Goal: Obtain resource: Obtain resource

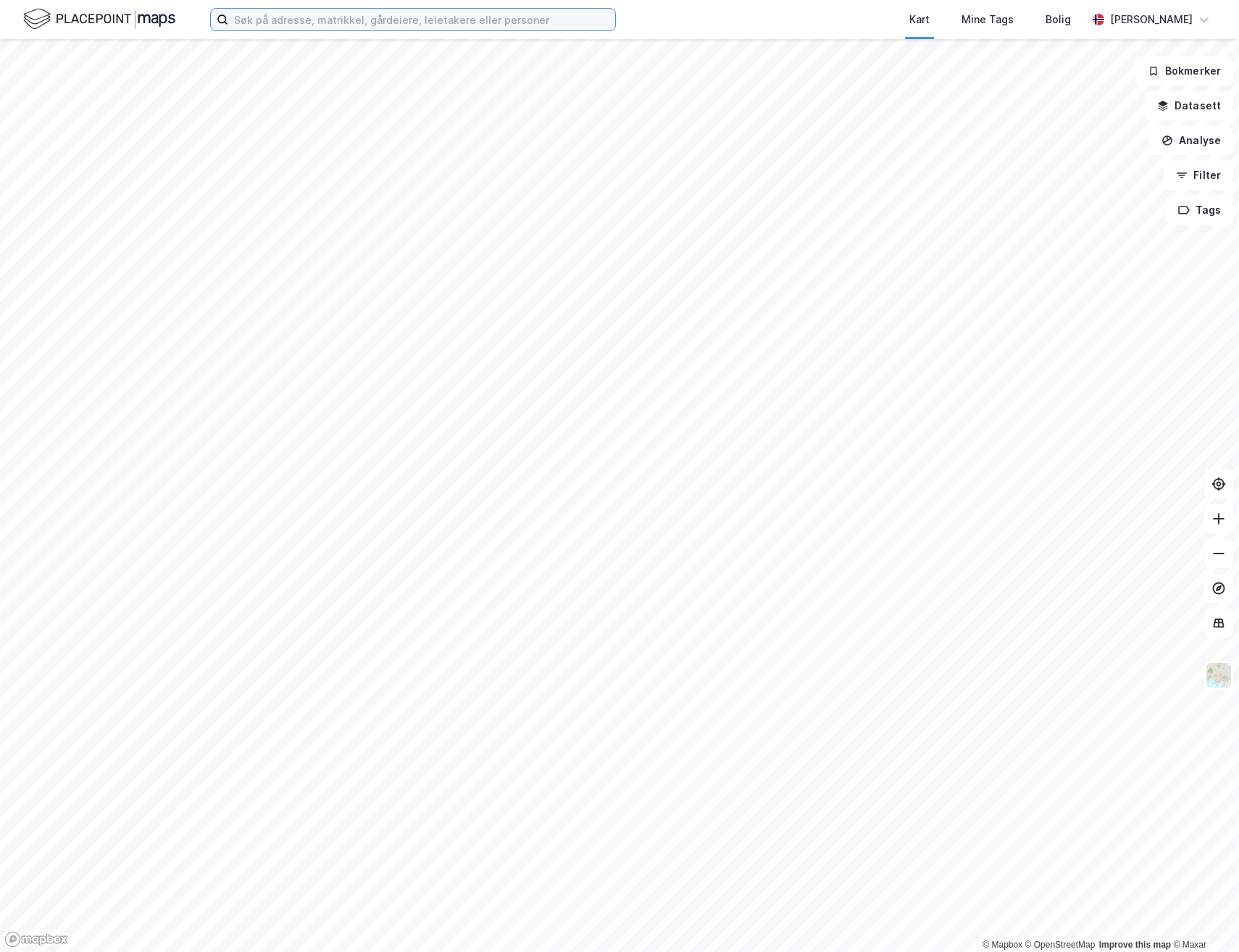
click at [276, 22] on input at bounding box center [422, 20] width 387 height 22
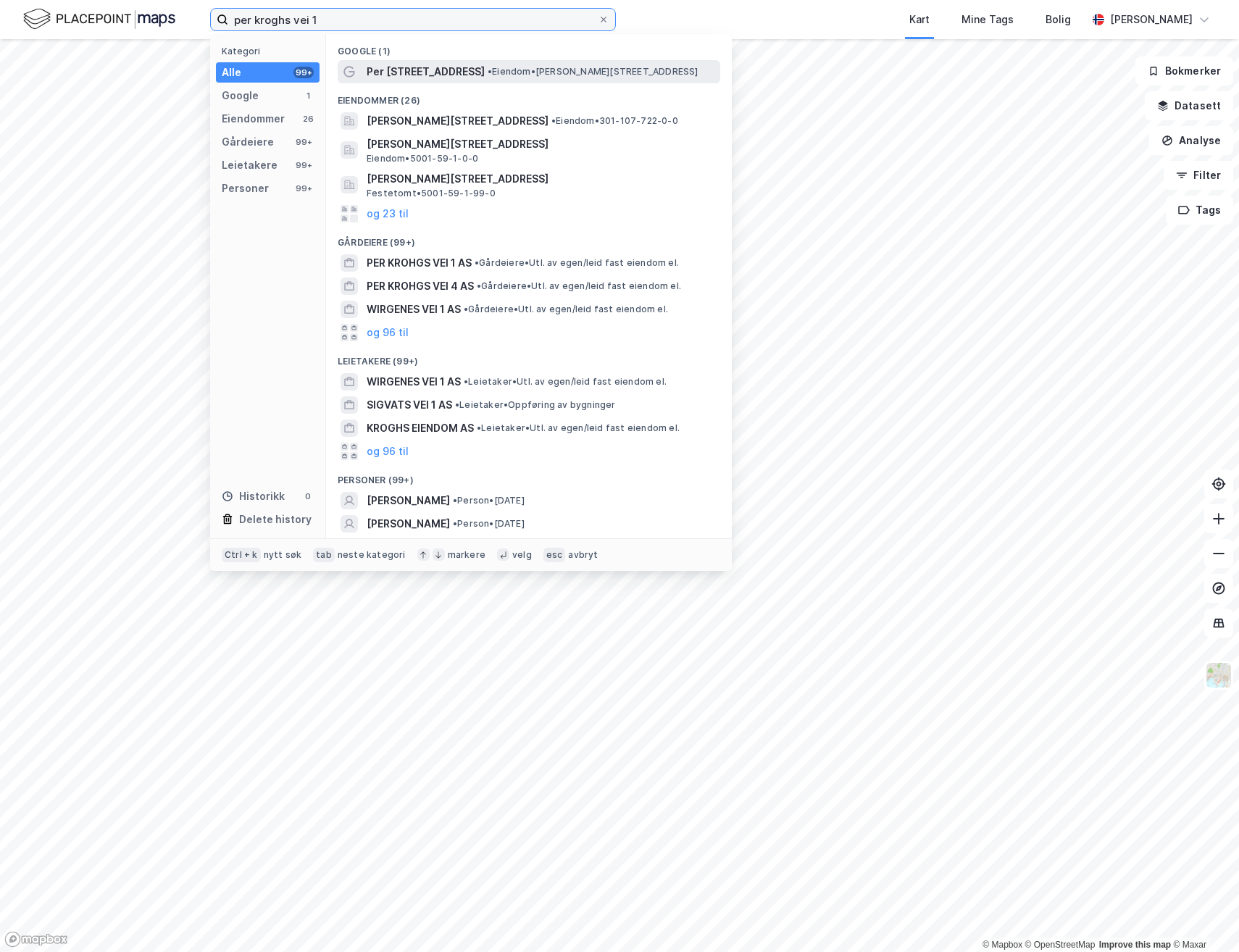
type input "per kroghs vei 1"
click at [433, 77] on span "Per [STREET_ADDRESS]" at bounding box center [425, 71] width 118 height 17
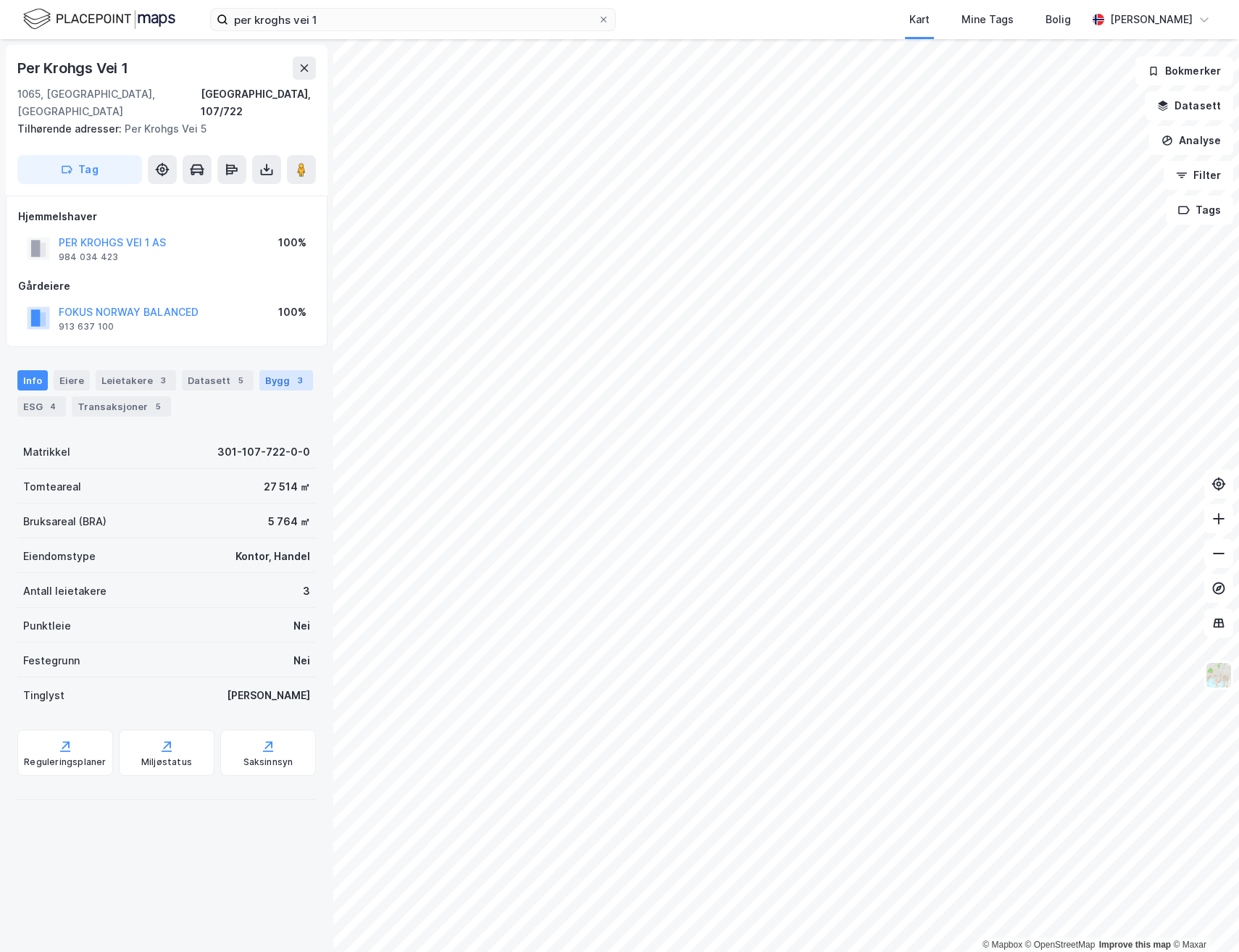
click at [267, 370] on div "Bygg 3" at bounding box center [286, 380] width 53 height 20
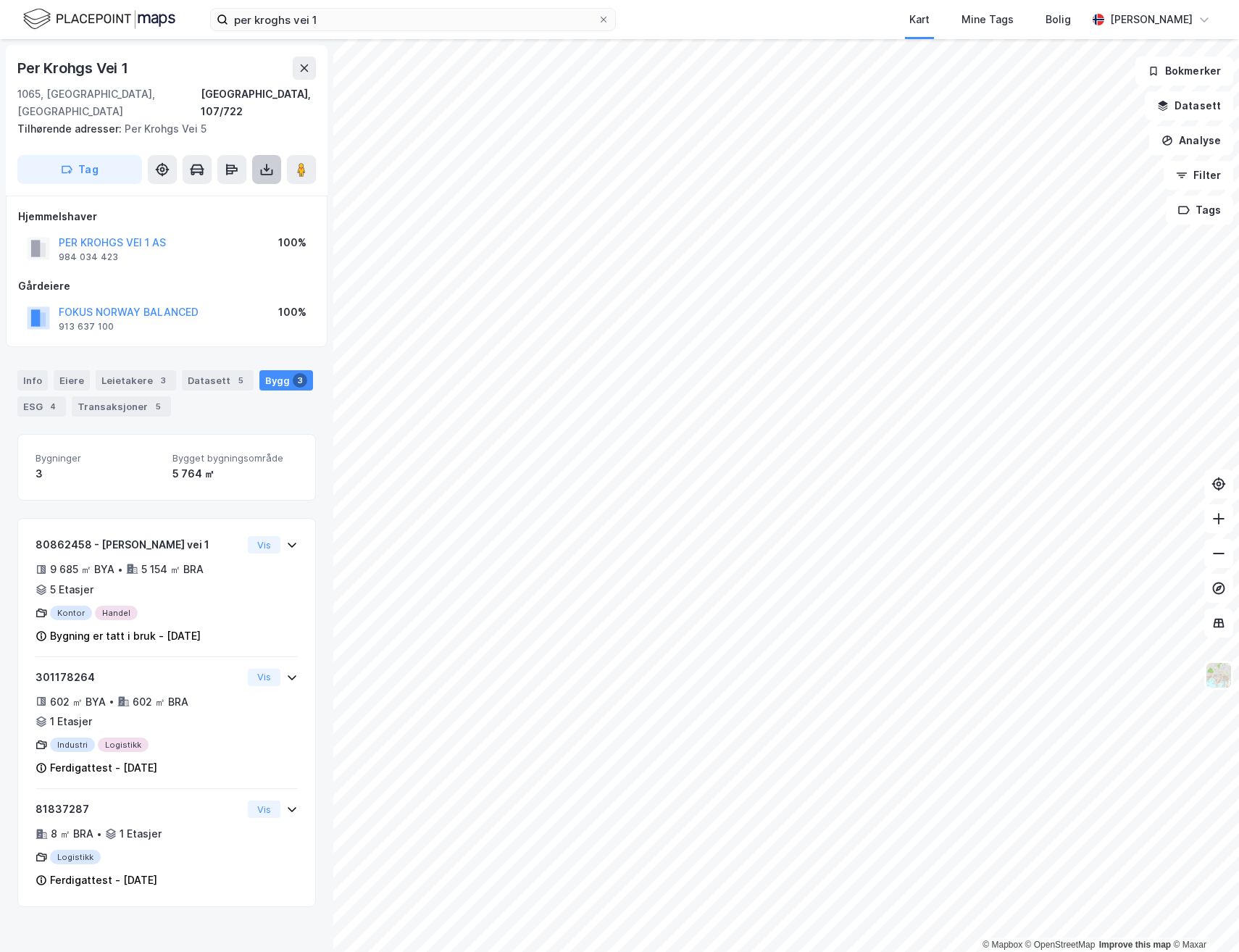
click at [255, 155] on button at bounding box center [267, 169] width 29 height 29
click at [185, 193] on div "Last ned grunnbok" at bounding box center [195, 198] width 84 height 11
click at [270, 162] on icon at bounding box center [266, 169] width 14 height 14
click at [259, 162] on icon at bounding box center [266, 169] width 14 height 14
click at [229, 187] on div "Last ned grunnbok" at bounding box center [204, 198] width 154 height 23
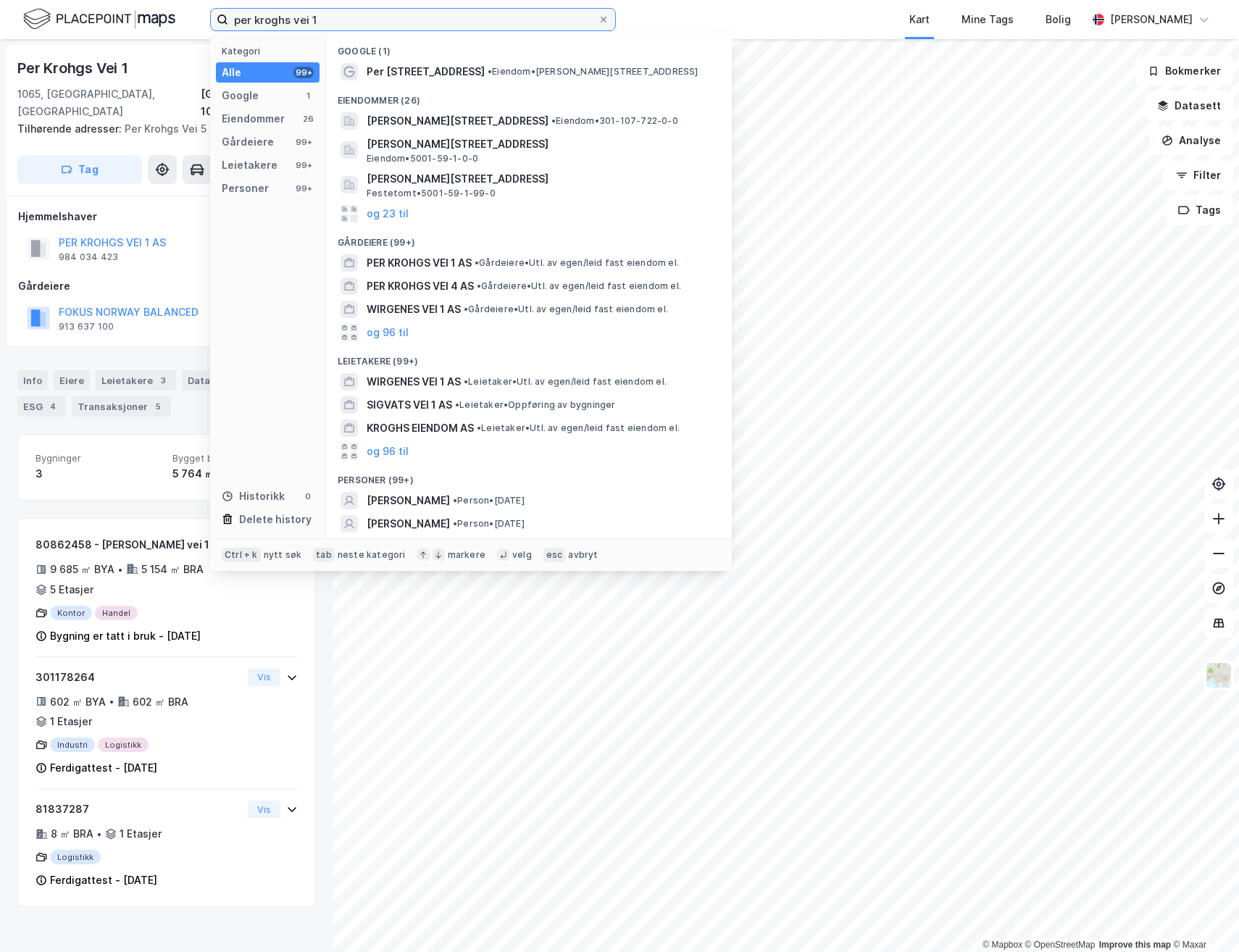
drag, startPoint x: 334, startPoint y: 19, endPoint x: 138, endPoint y: 20, distance: 196.0
click at [138, 20] on div "per kroghs vei 1 Kategori Alle 99+ Google 1 Eiendommer 26 Gårdeiere 99+ Leietak…" at bounding box center [619, 20] width 1239 height 39
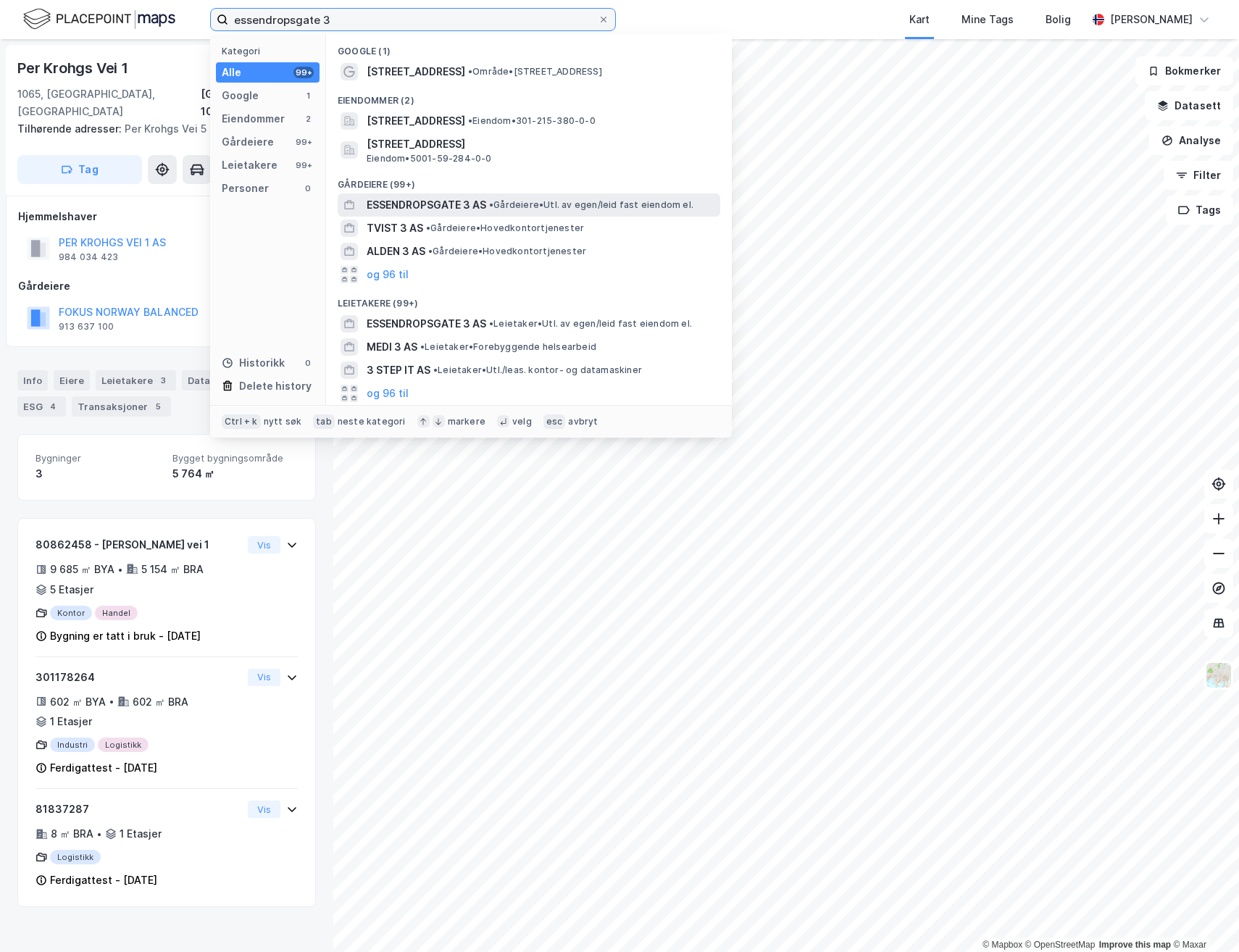
type input "essendropsgate 3"
click at [445, 205] on span "ESSENDROPSGATE 3 AS" at bounding box center [426, 204] width 119 height 17
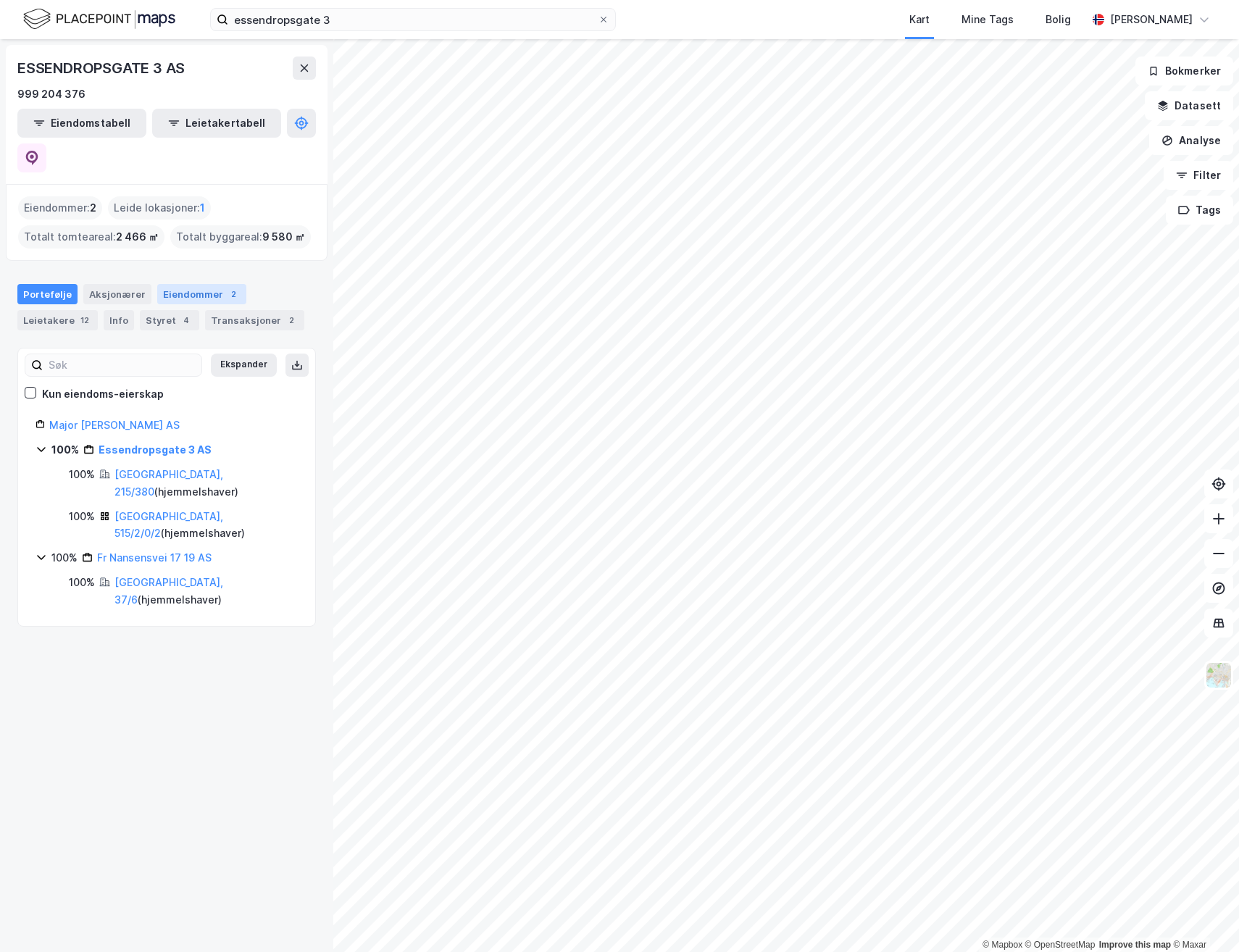
click at [171, 284] on div "Eiendommer 2" at bounding box center [201, 294] width 89 height 20
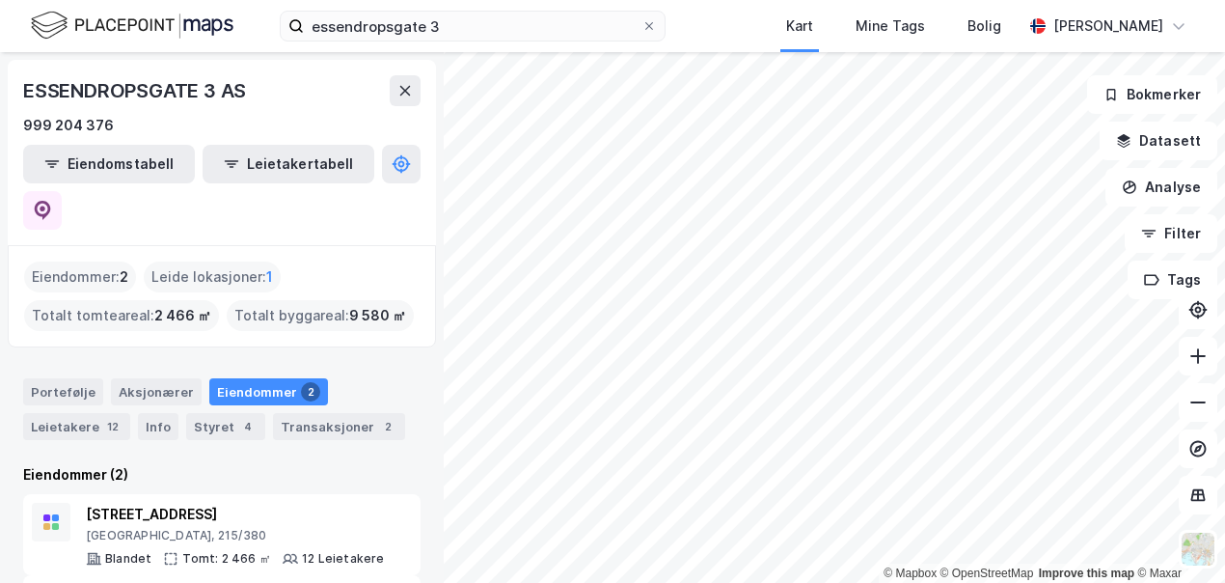
click at [260, 378] on div "Eiendommer 2" at bounding box center [268, 391] width 119 height 27
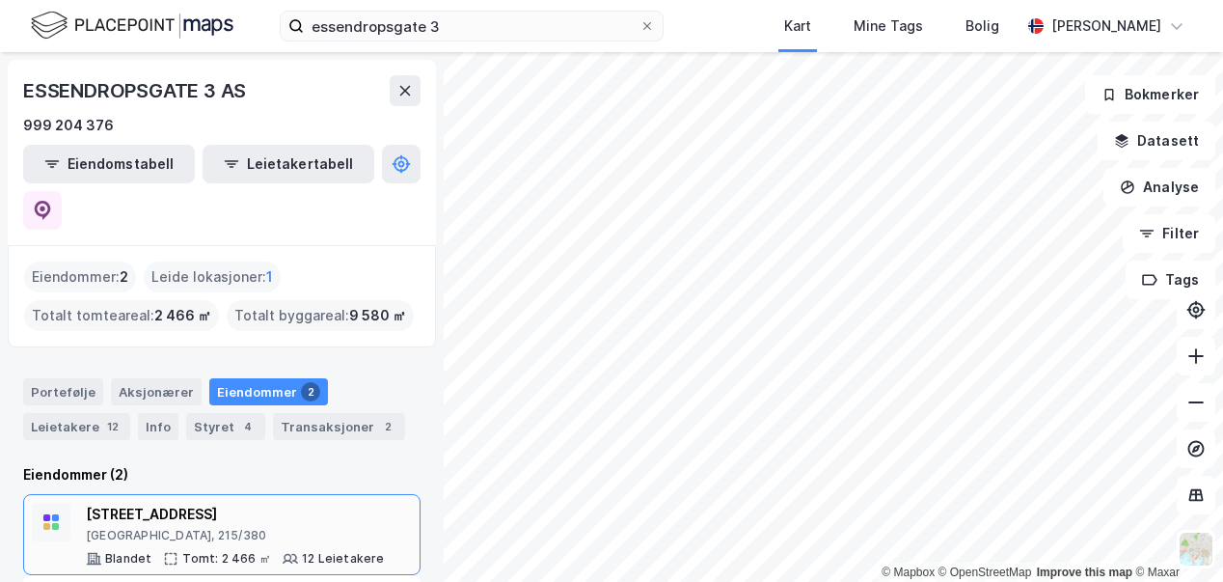
click at [154, 502] on div "[STREET_ADDRESS]" at bounding box center [235, 513] width 299 height 23
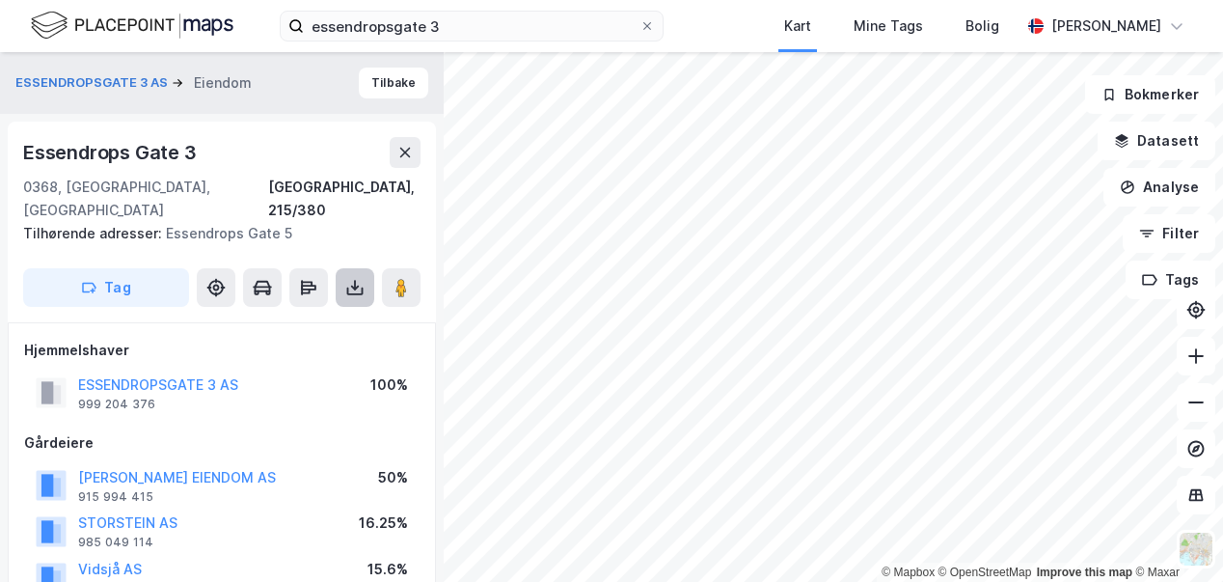
click at [352, 287] on icon at bounding box center [355, 291] width 16 height 8
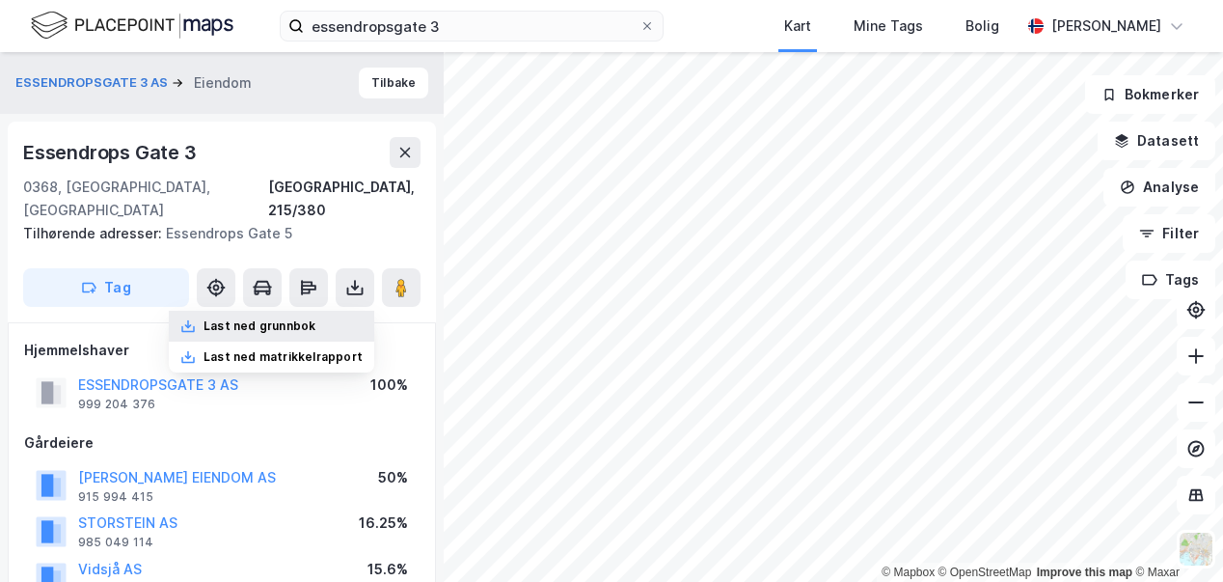
click at [281, 318] on div "Last ned grunnbok" at bounding box center [259, 325] width 112 height 15
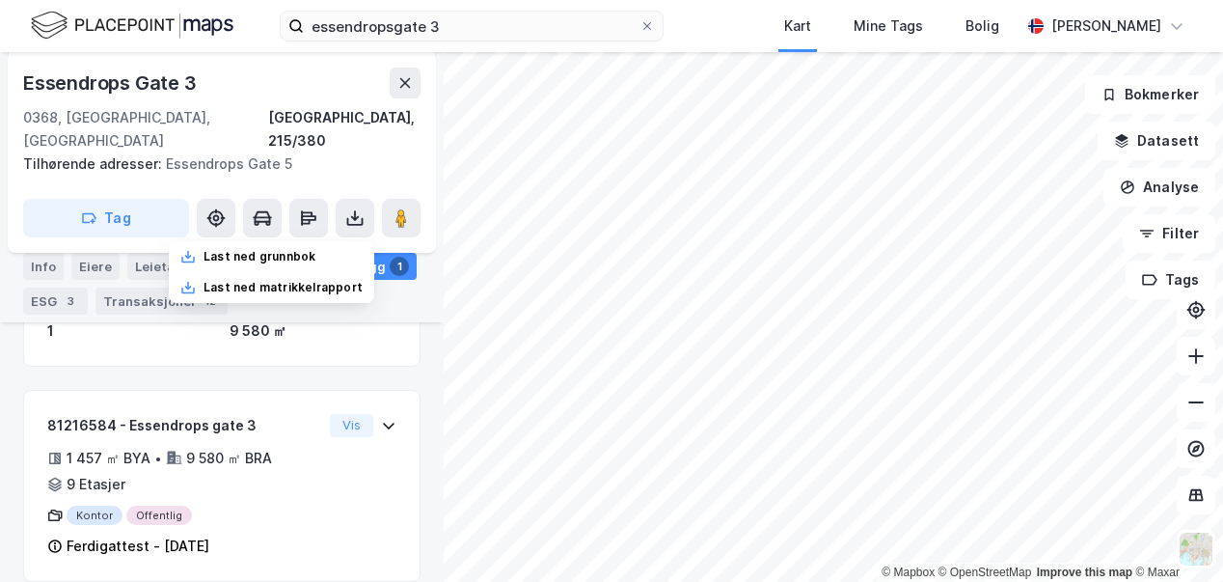
click at [91, 263] on div "Eiere" at bounding box center [95, 266] width 48 height 27
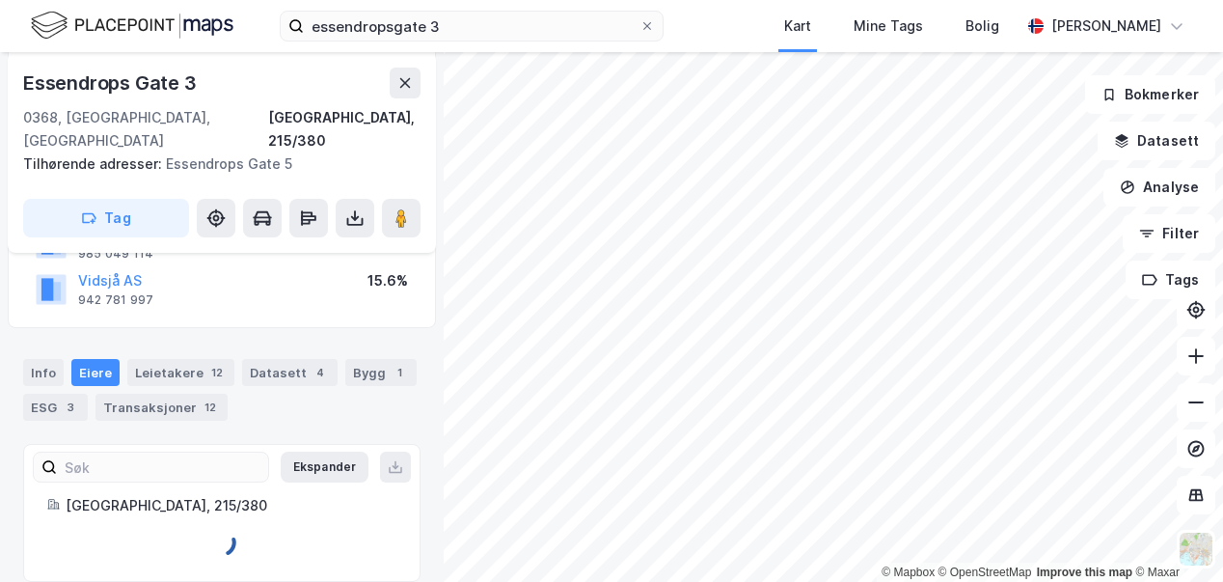
scroll to position [346, 0]
